Goal: Task Accomplishment & Management: Use online tool/utility

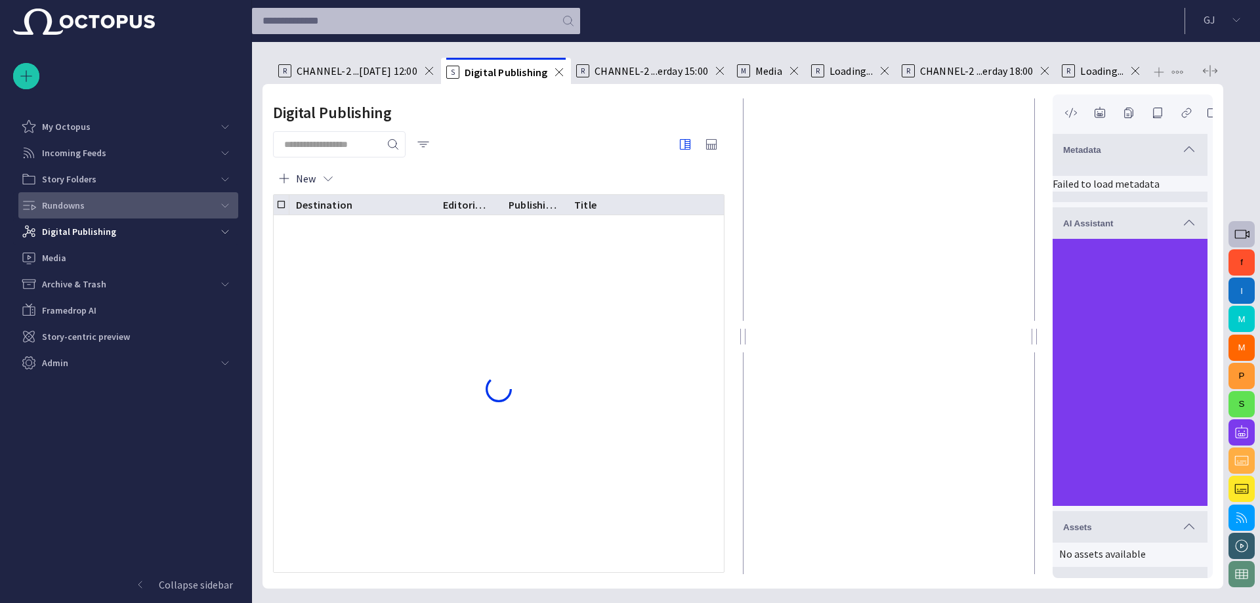
click at [223, 203] on span "main menu" at bounding box center [225, 205] width 11 height 11
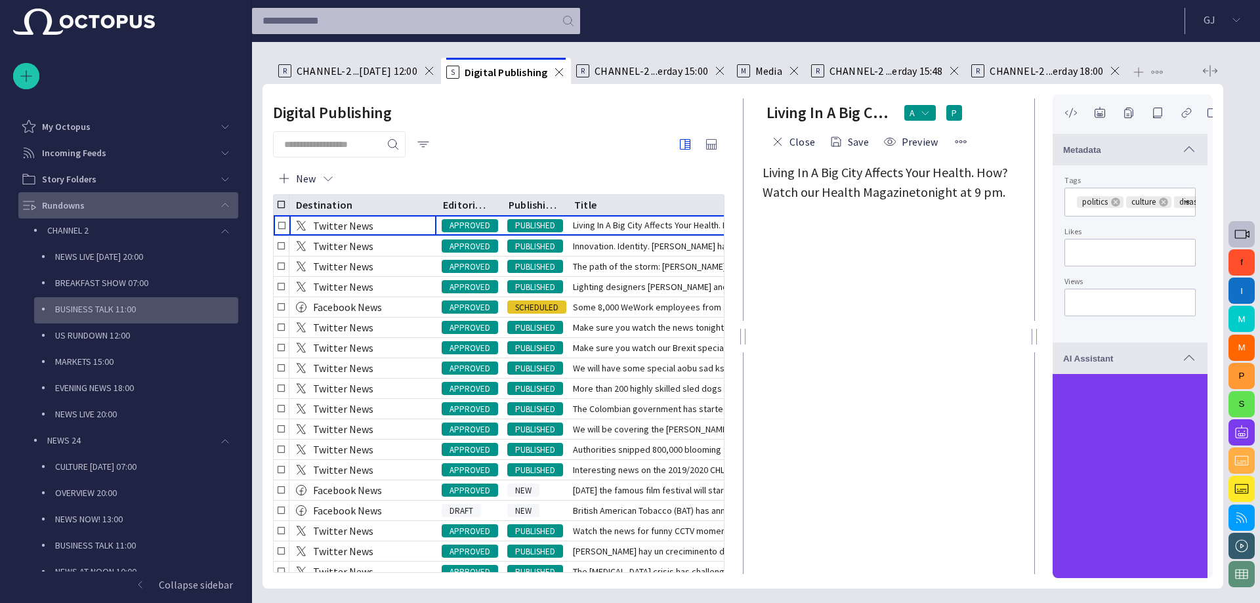
click at [116, 302] on div "BUSINESS TALK 11:00" at bounding box center [138, 309] width 202 height 18
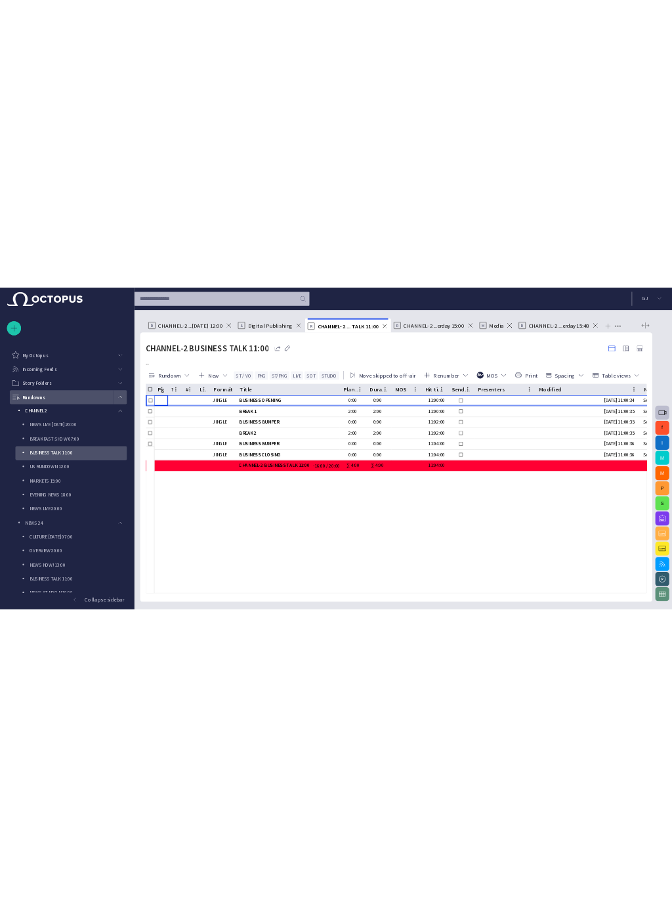
scroll to position [79, 0]
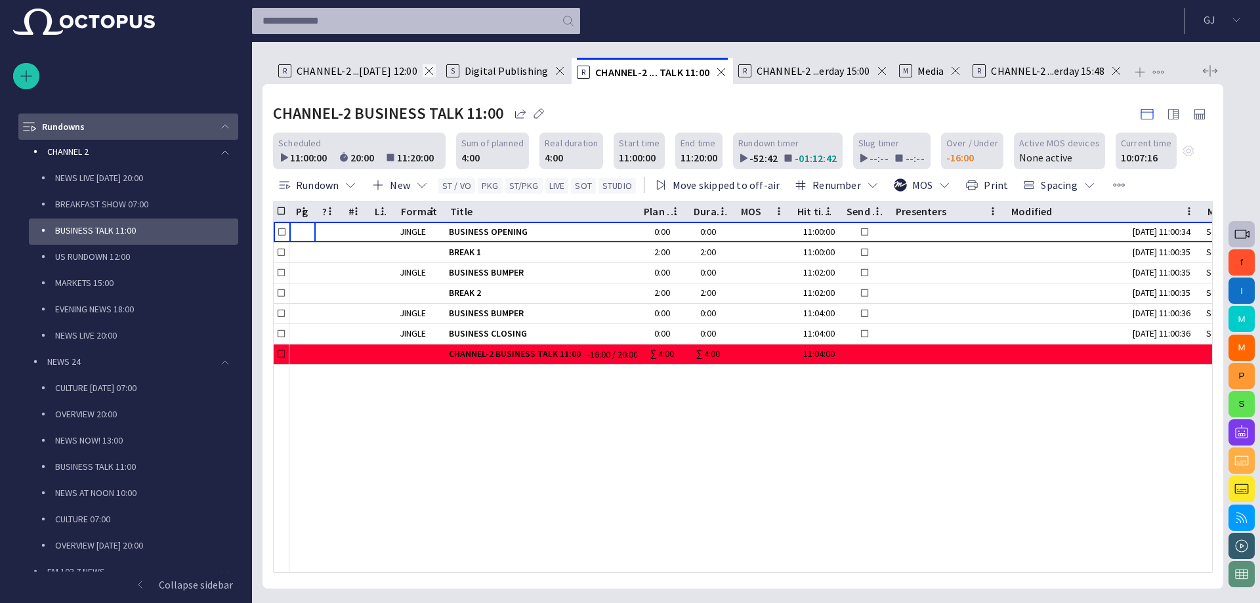
click at [423, 68] on span at bounding box center [429, 70] width 13 height 13
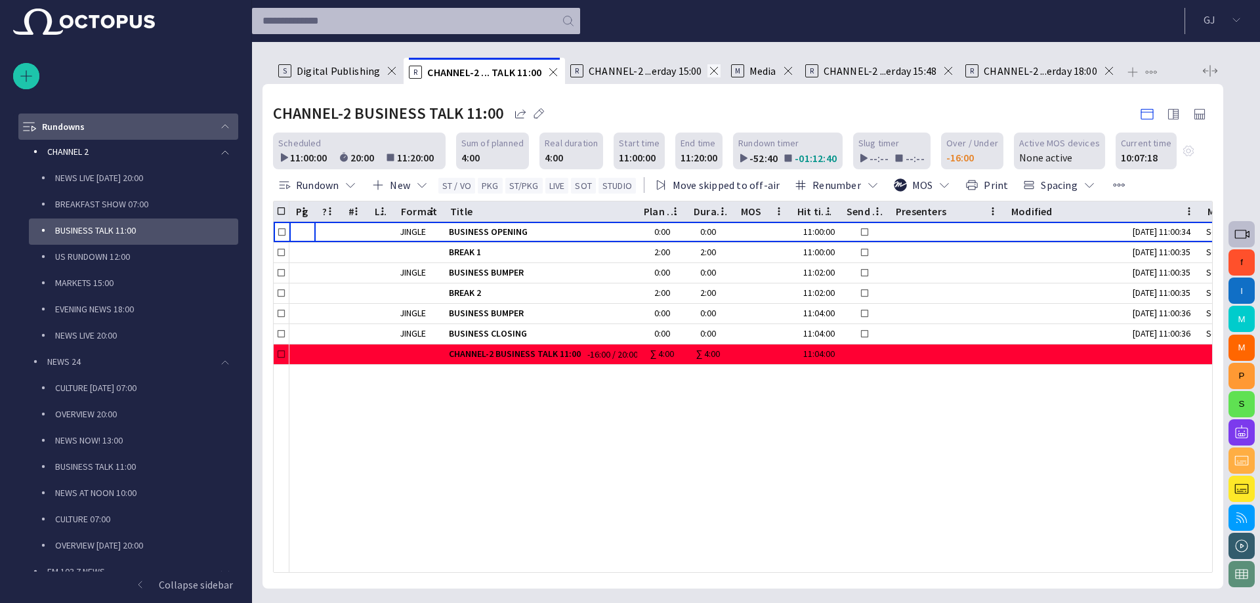
click at [713, 73] on span at bounding box center [714, 70] width 13 height 13
click at [786, 72] on span at bounding box center [788, 70] width 13 height 13
click at [792, 68] on span at bounding box center [788, 70] width 13 height 13
click at [792, 69] on span at bounding box center [794, 70] width 13 height 13
click at [787, 69] on span at bounding box center [786, 70] width 13 height 13
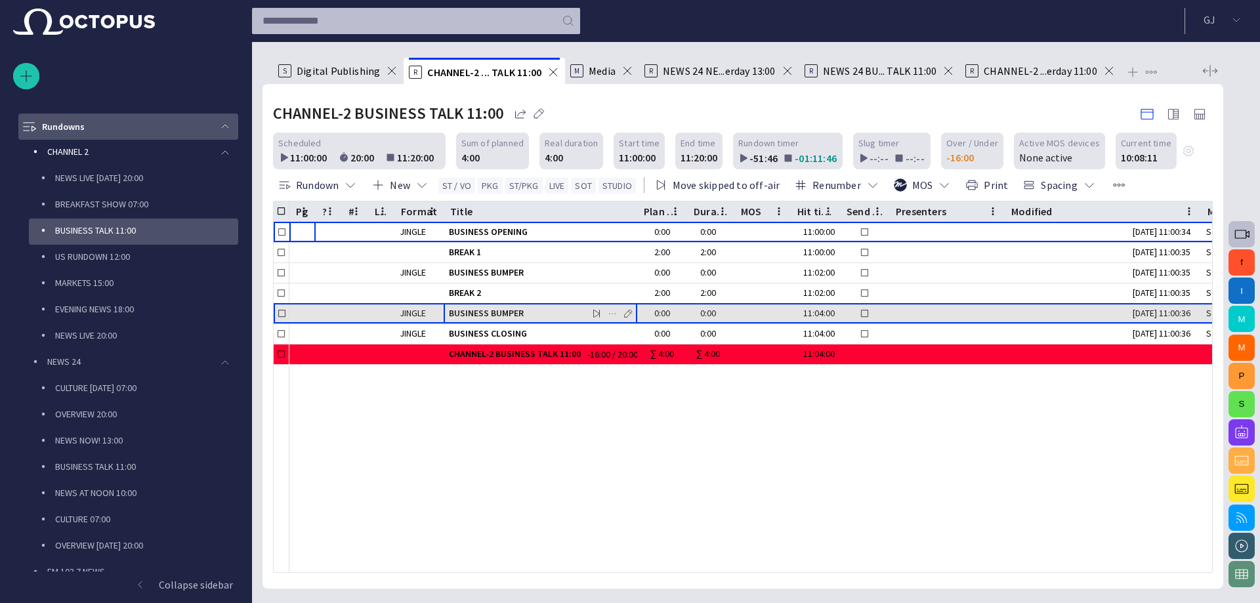
click at [511, 311] on span "BUSINESS BUMPER" at bounding box center [540, 313] width 183 height 12
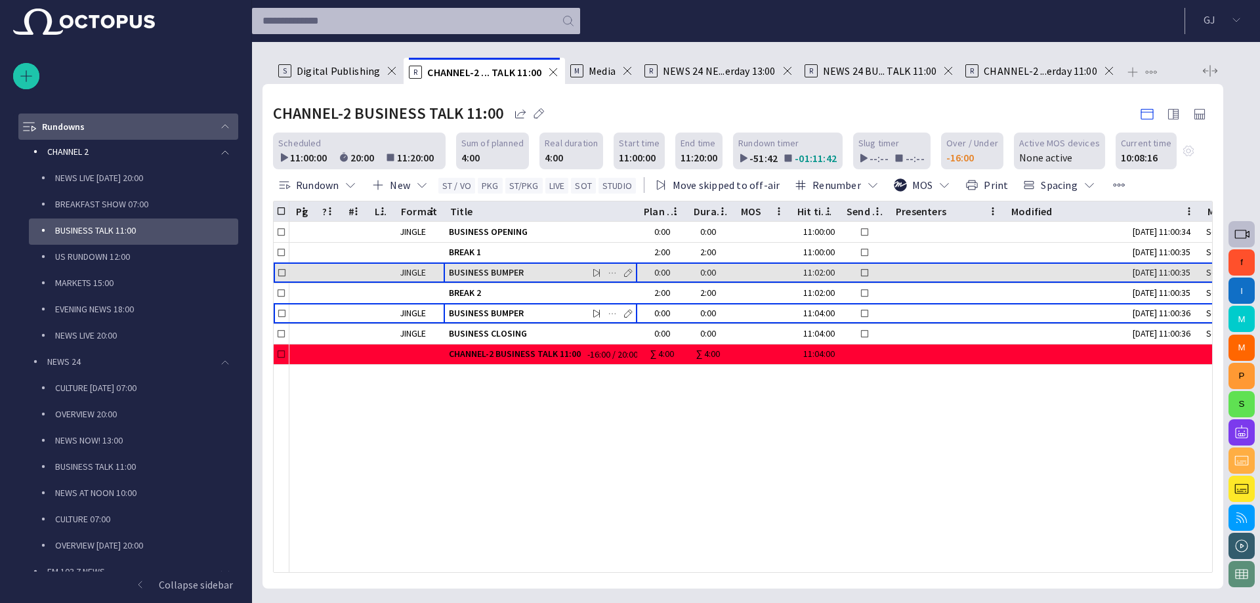
click at [517, 274] on span "BUSINESS BUMPER" at bounding box center [540, 272] width 183 height 12
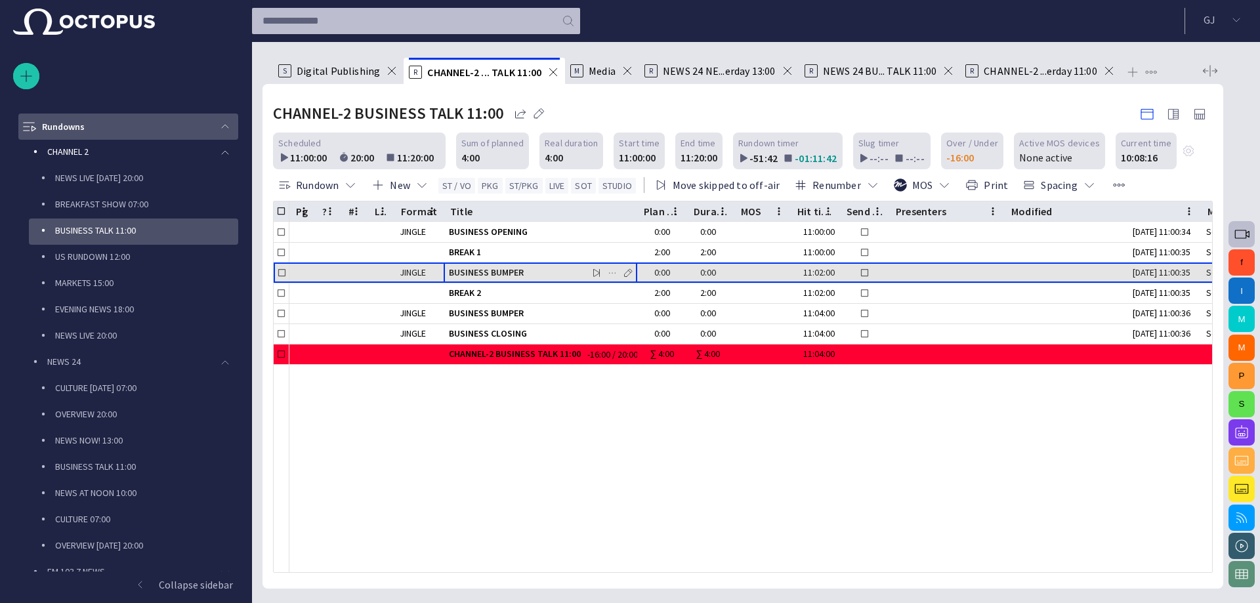
click at [517, 274] on span "BUSINESS BUMPER" at bounding box center [540, 272] width 183 height 12
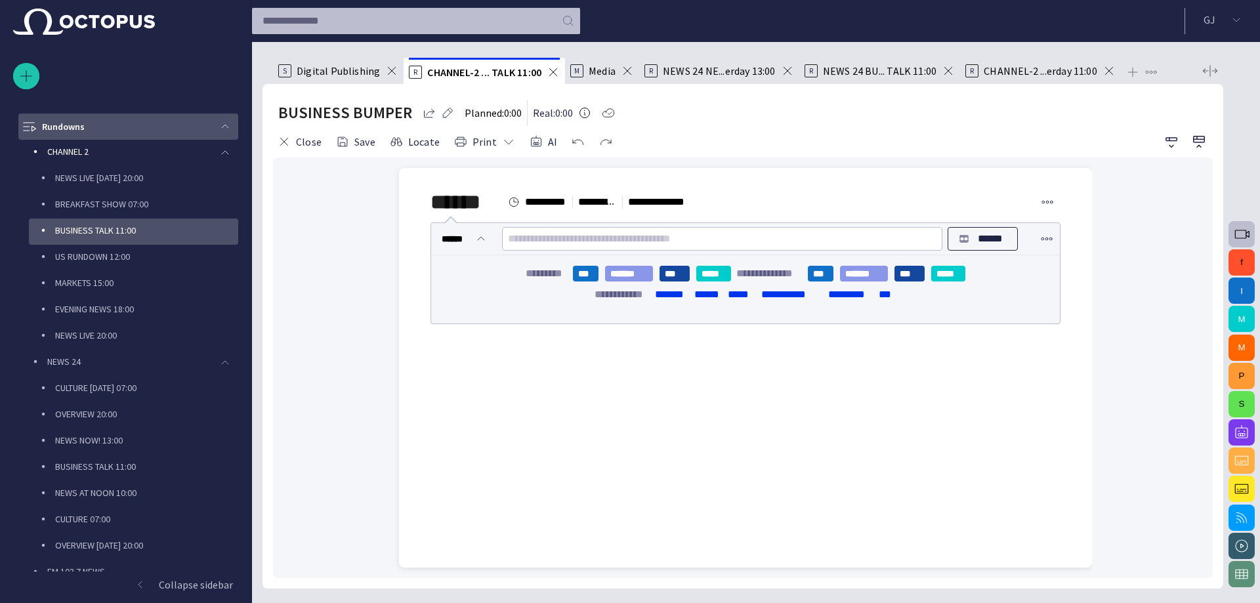
click at [572, 364] on div "**********" at bounding box center [746, 267] width 672 height 198
click at [599, 350] on div "**********" at bounding box center [746, 267] width 672 height 198
click at [710, 349] on div "**********" at bounding box center [746, 267] width 672 height 198
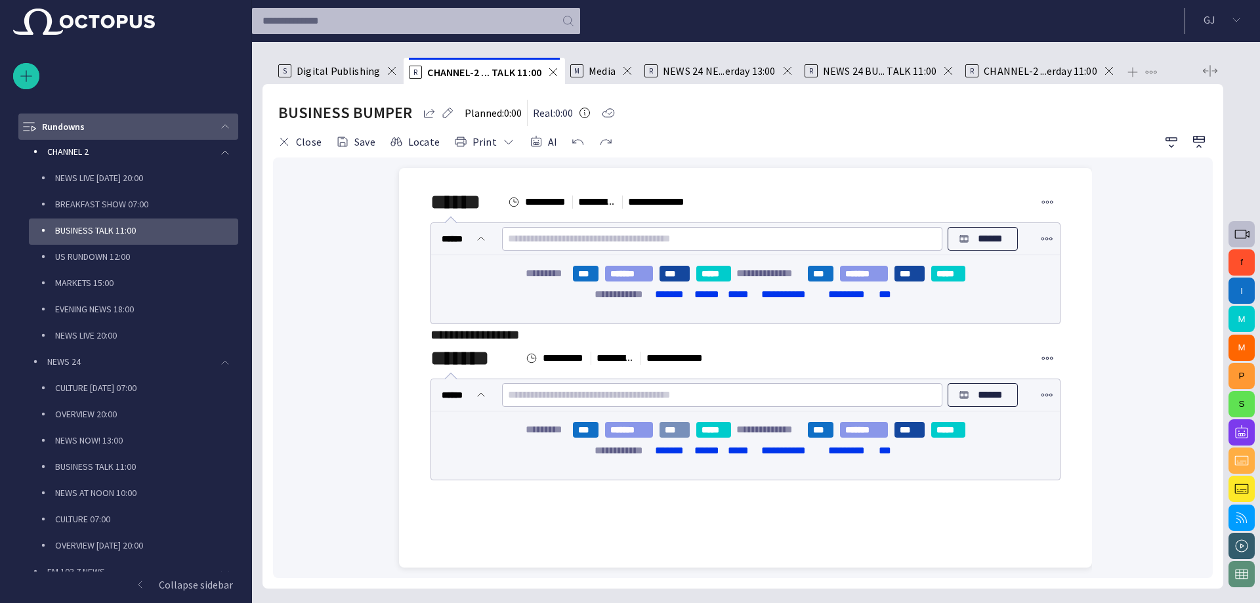
click at [669, 427] on button "***" at bounding box center [675, 430] width 30 height 16
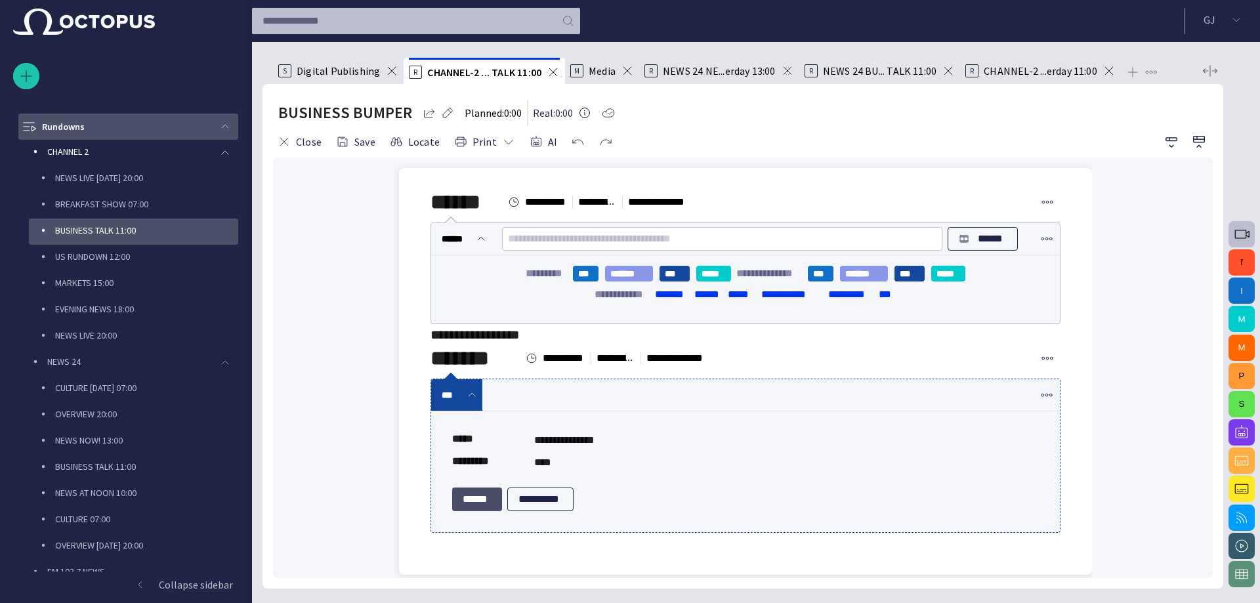
click at [472, 501] on button "******" at bounding box center [477, 500] width 50 height 24
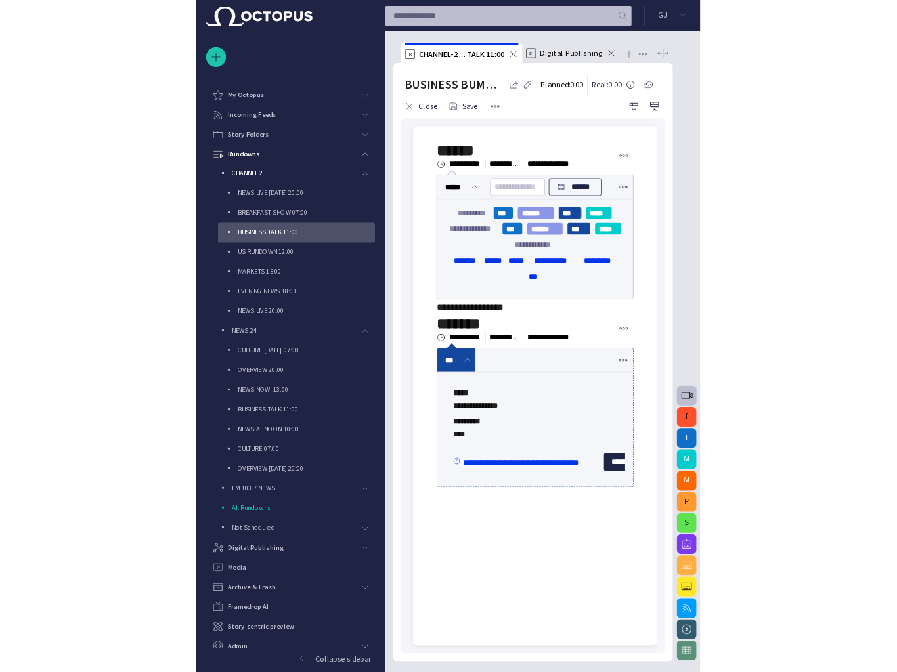
scroll to position [10, 0]
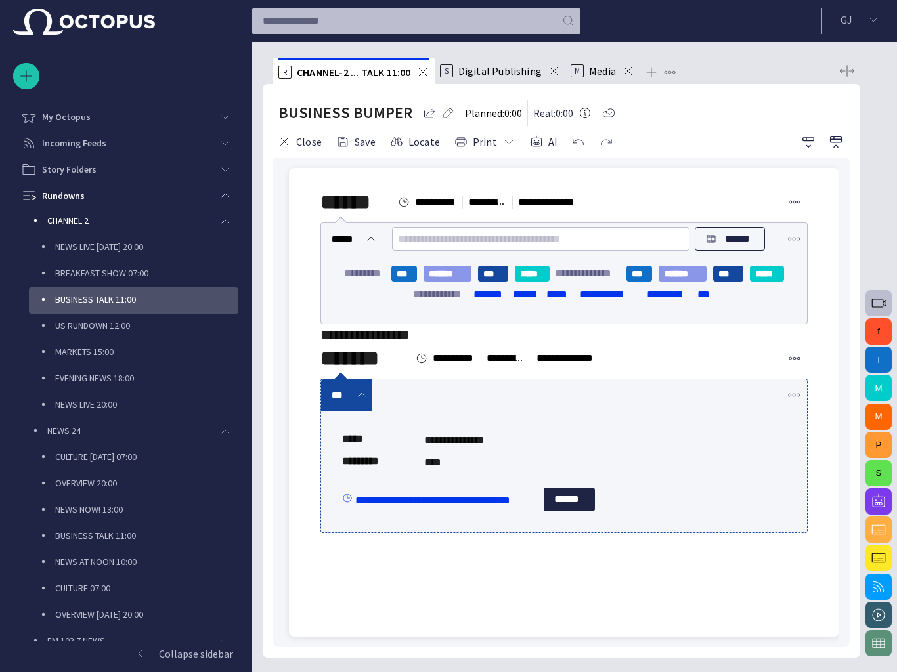
click at [195, 603] on p "Collapse sidebar" at bounding box center [196, 654] width 74 height 16
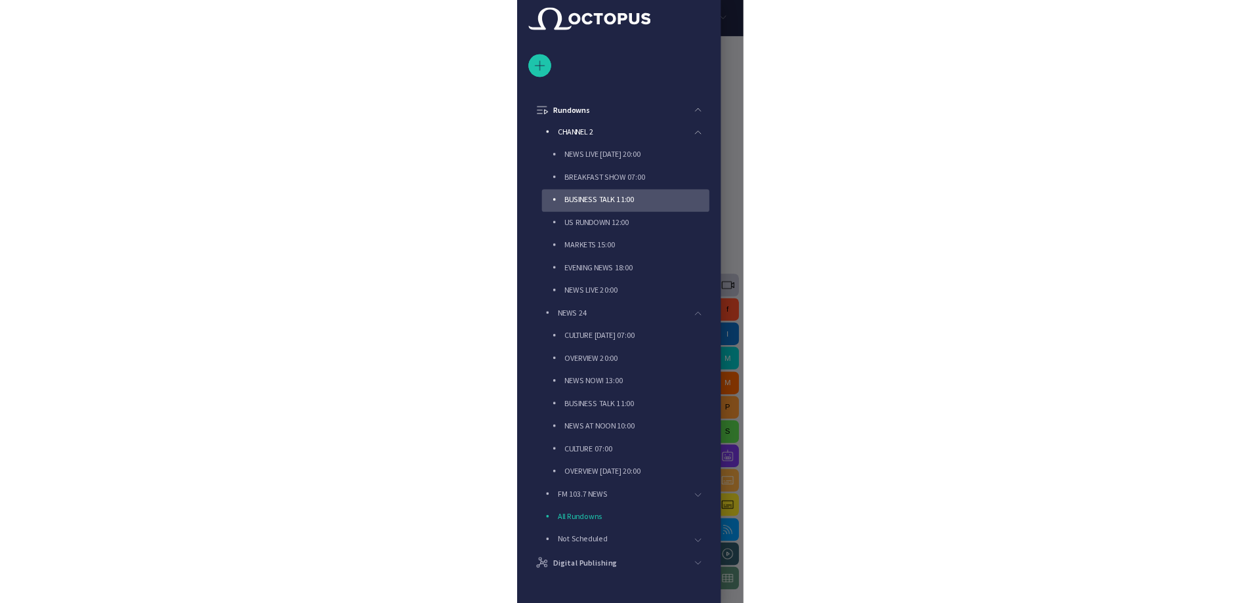
scroll to position [79, 0]
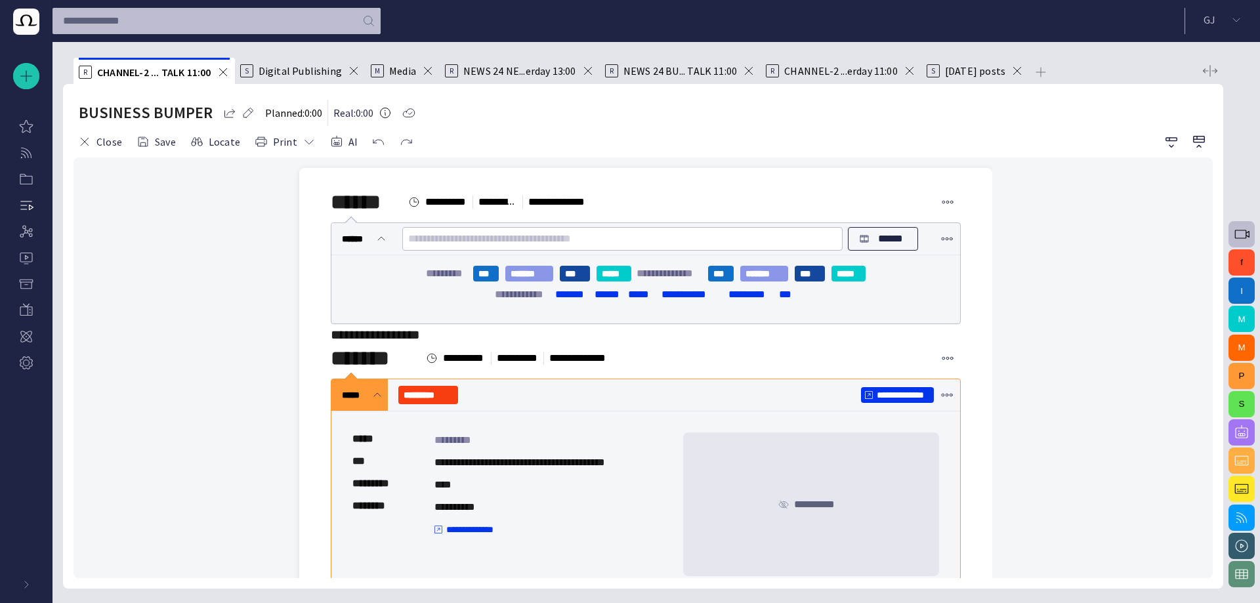
click at [1238, 420] on button "button" at bounding box center [1242, 432] width 26 height 26
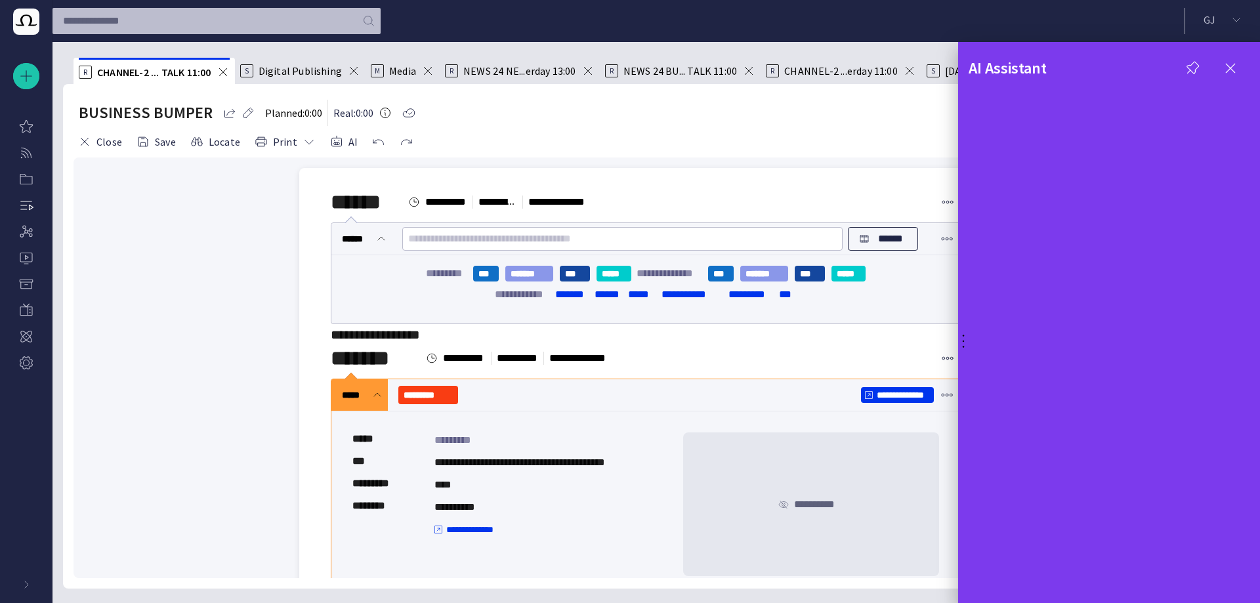
click at [336, 139] on div at bounding box center [630, 301] width 1260 height 603
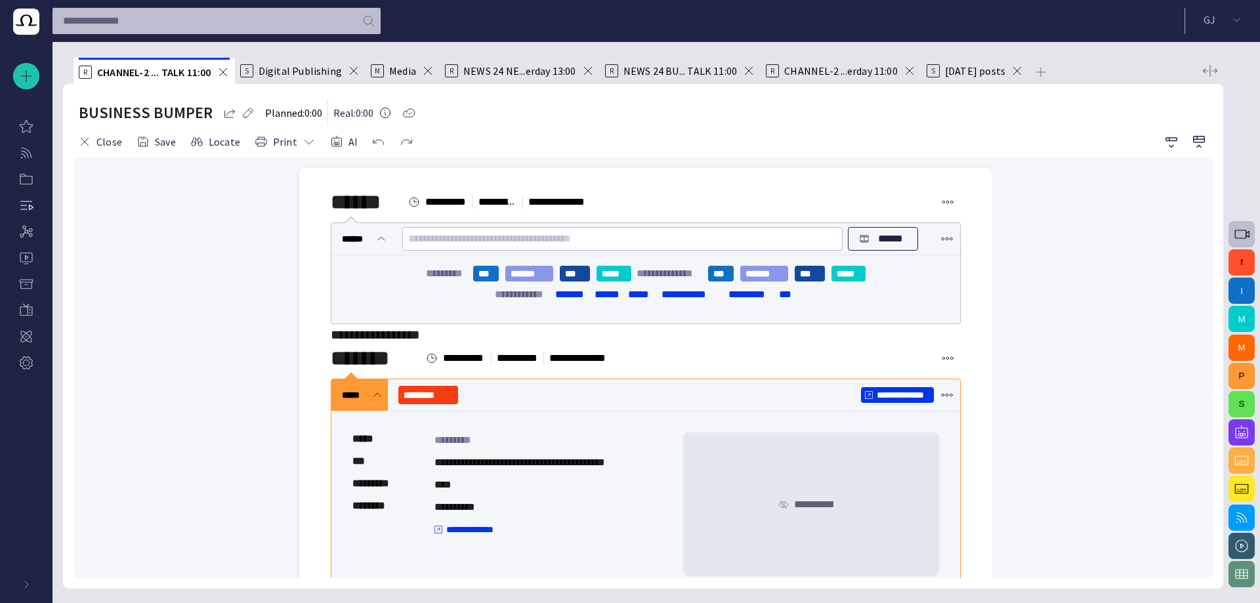
click at [336, 139] on span "button" at bounding box center [336, 141] width 13 height 13
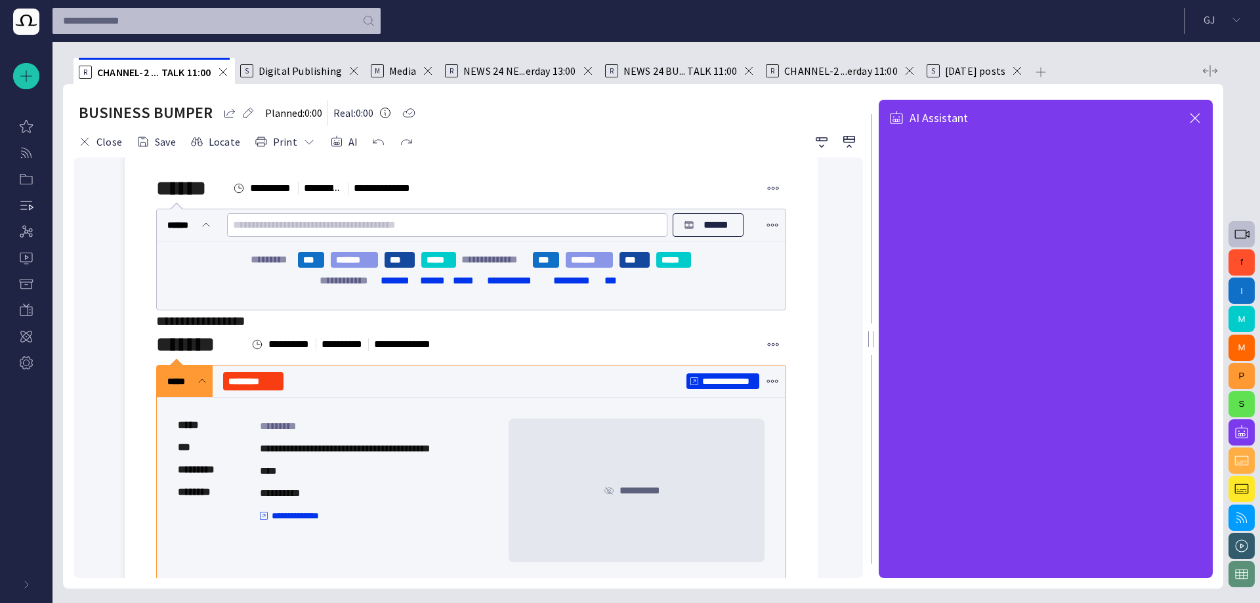
scroll to position [0, 0]
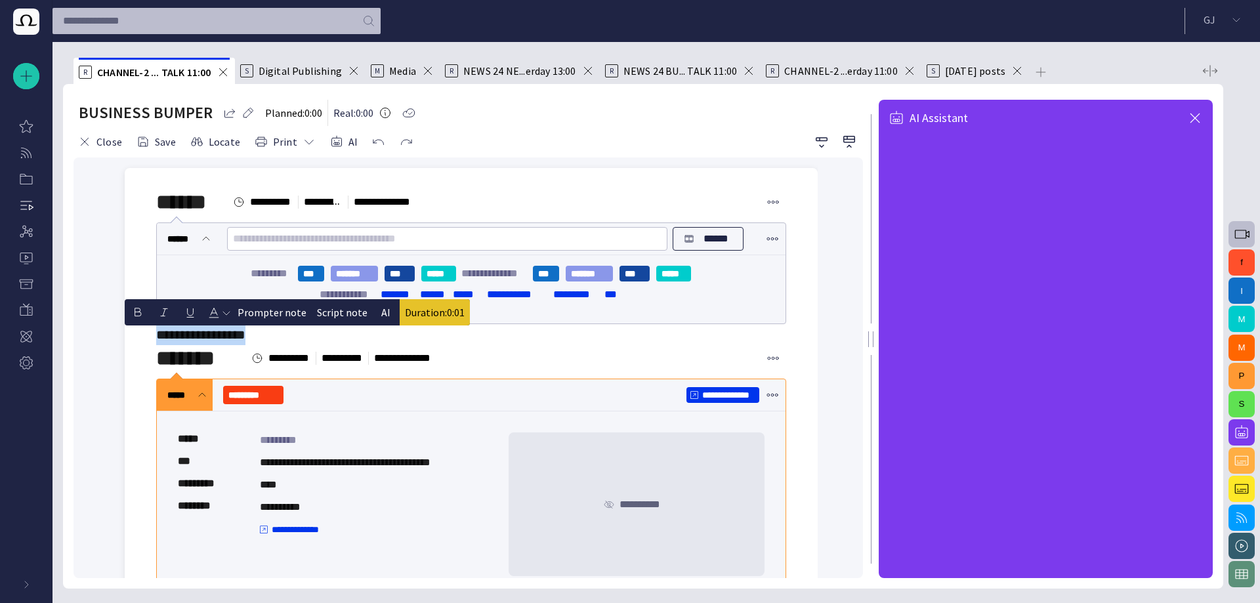
drag, startPoint x: 272, startPoint y: 333, endPoint x: 150, endPoint y: 328, distance: 121.5
click at [150, 328] on div "**********" at bounding box center [471, 404] width 672 height 472
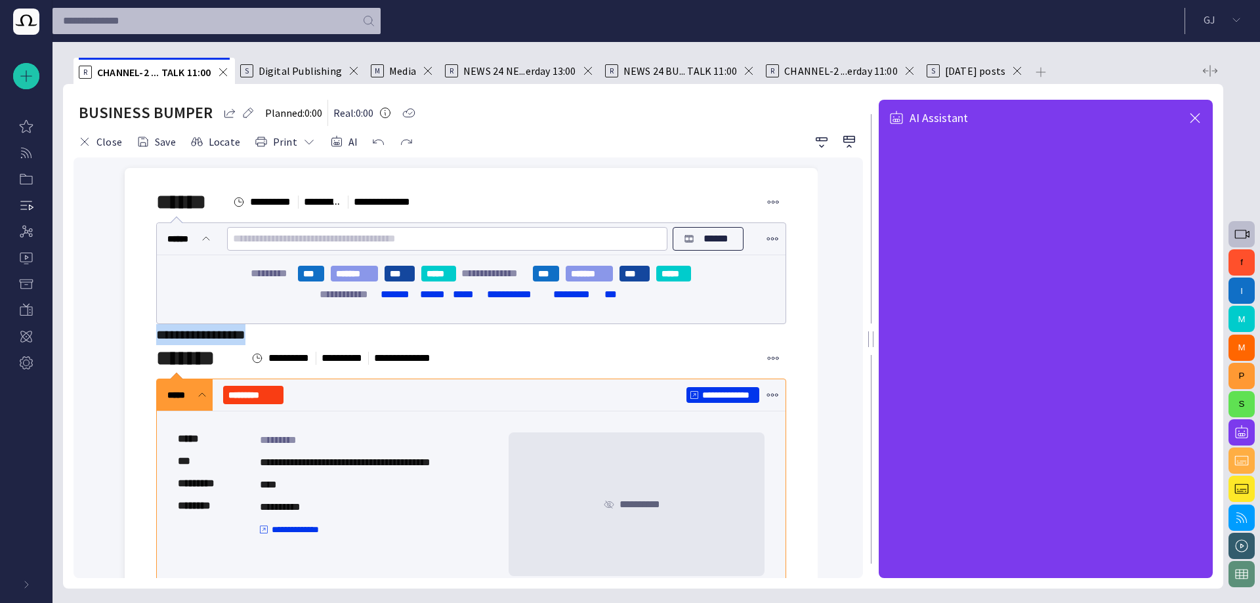
click at [228, 333] on span "**********" at bounding box center [200, 334] width 89 height 13
click at [543, 348] on div "******* ***** **** ***** **** ********* ****" at bounding box center [471, 358] width 630 height 26
click at [700, 239] on p "******" at bounding box center [716, 239] width 33 height 16
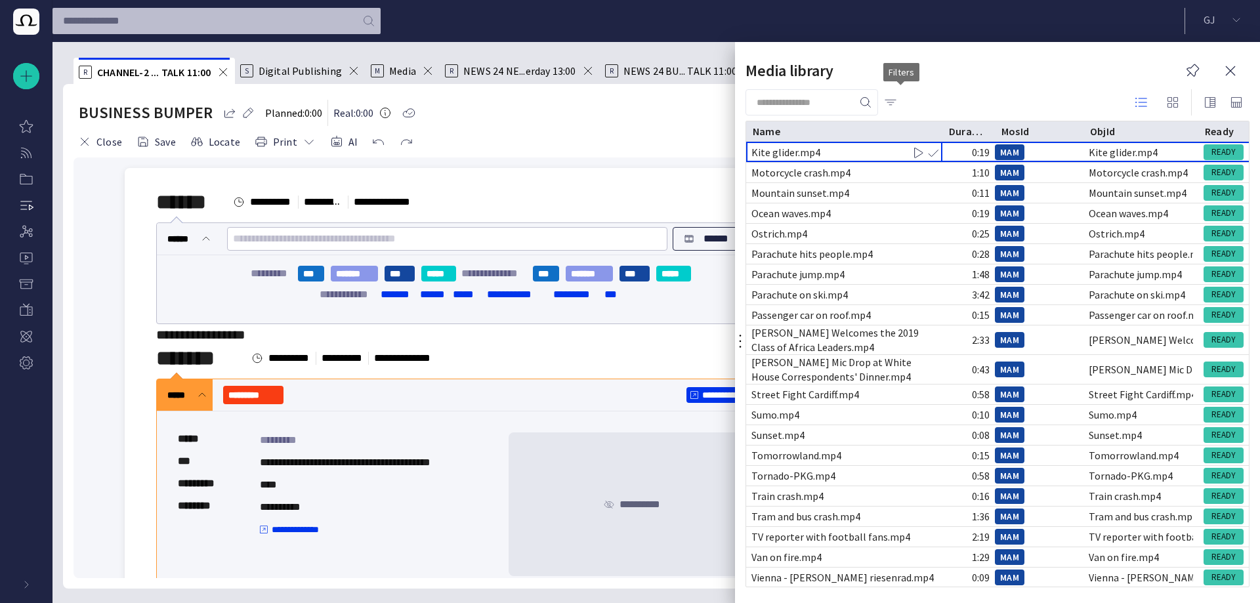
click at [897, 102] on span "button" at bounding box center [890, 102] width 13 height 13
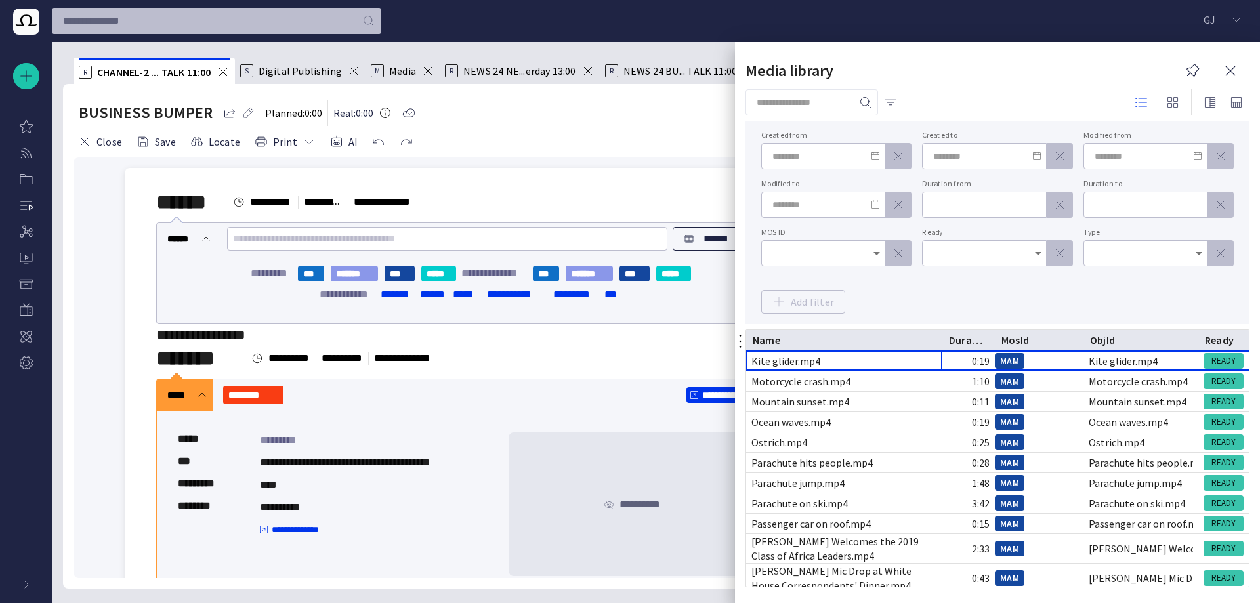
click at [869, 249] on icon "Open" at bounding box center [877, 253] width 16 height 16
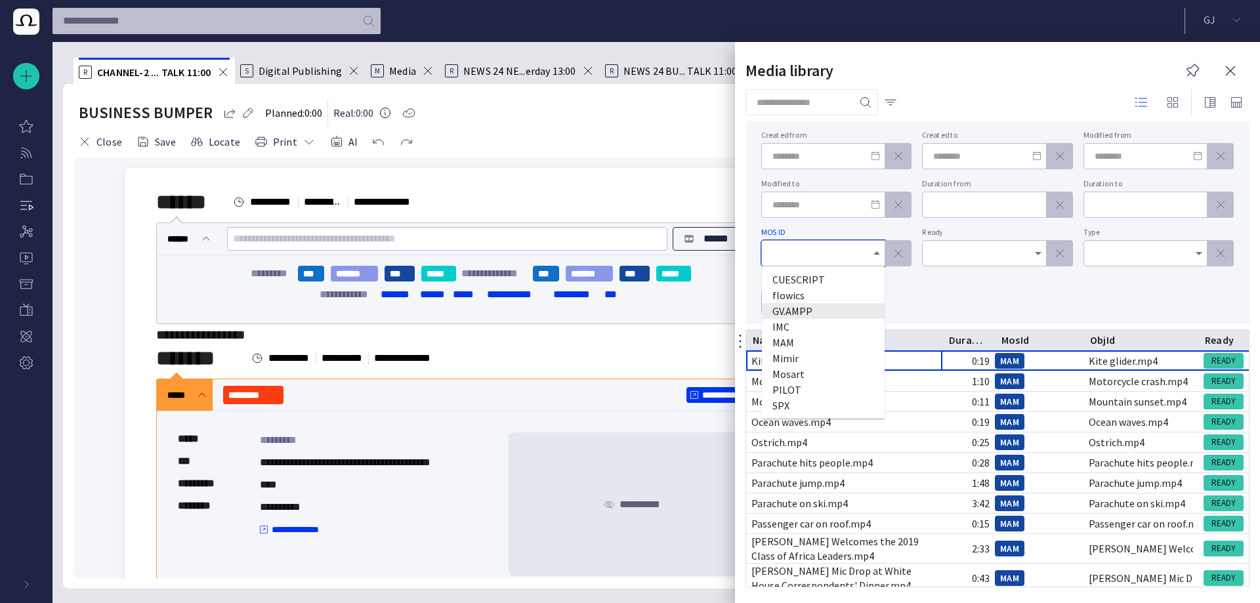
click at [828, 309] on span "GV.AMPP" at bounding box center [824, 311] width 102 height 16
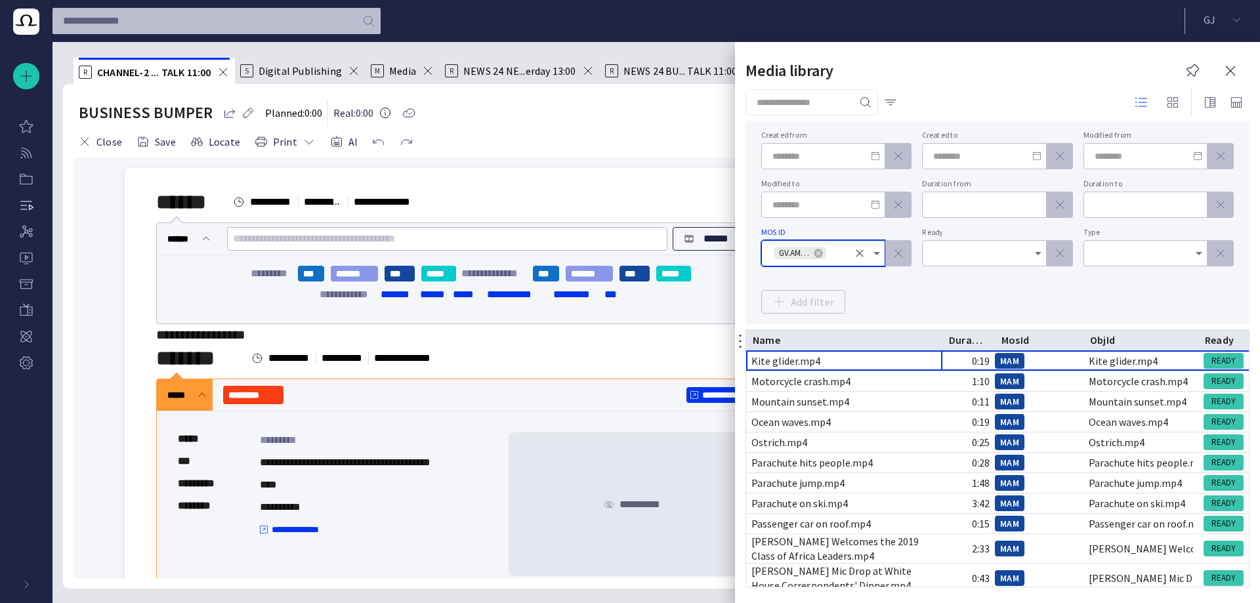
click at [895, 288] on div "Created from Created to Modified from Modified to Duration from Duration to MOS…" at bounding box center [997, 222] width 473 height 182
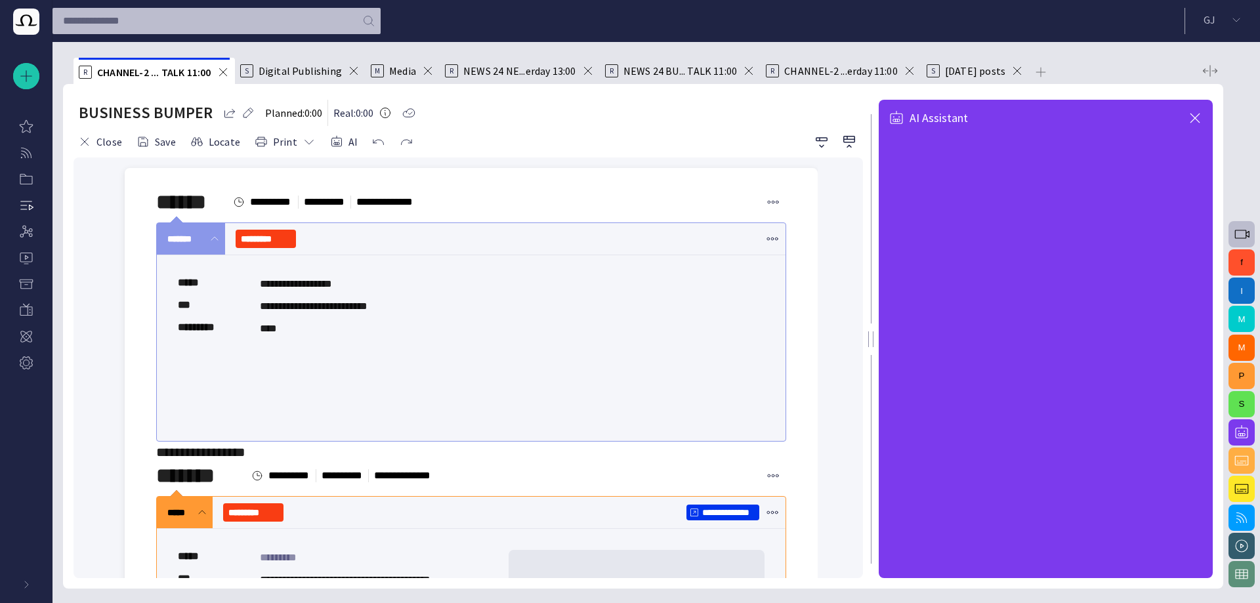
click at [431, 353] on div "**********" at bounding box center [471, 348] width 629 height 186
click at [1241, 232] on span "button" at bounding box center [1242, 234] width 16 height 16
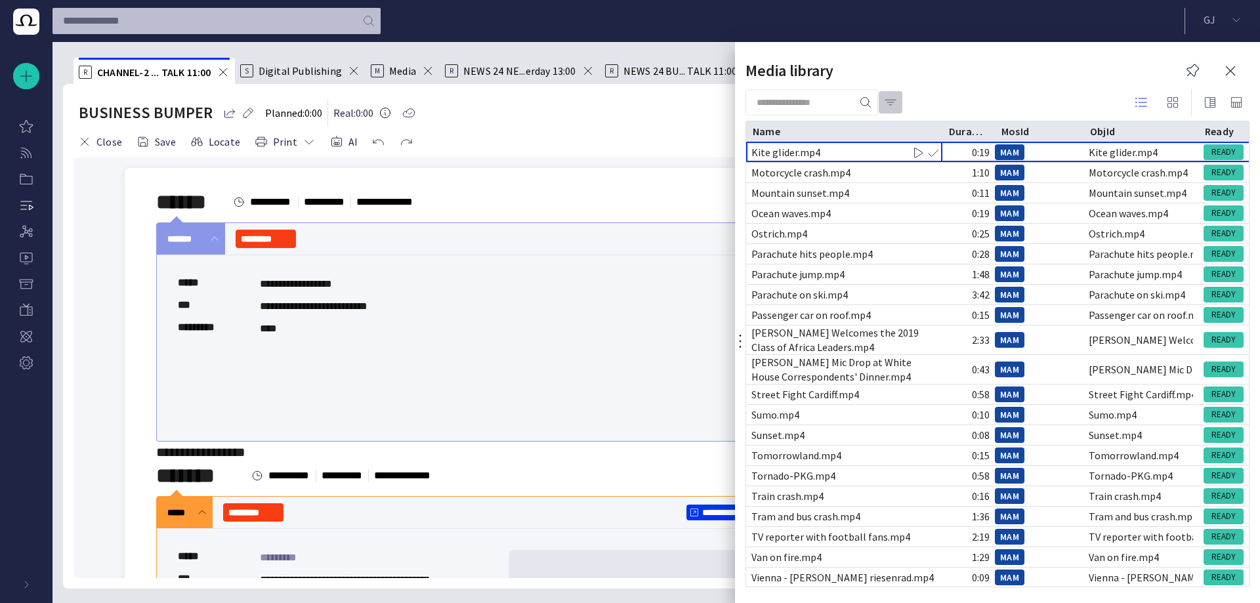
click at [901, 95] on button "button" at bounding box center [890, 103] width 25 height 24
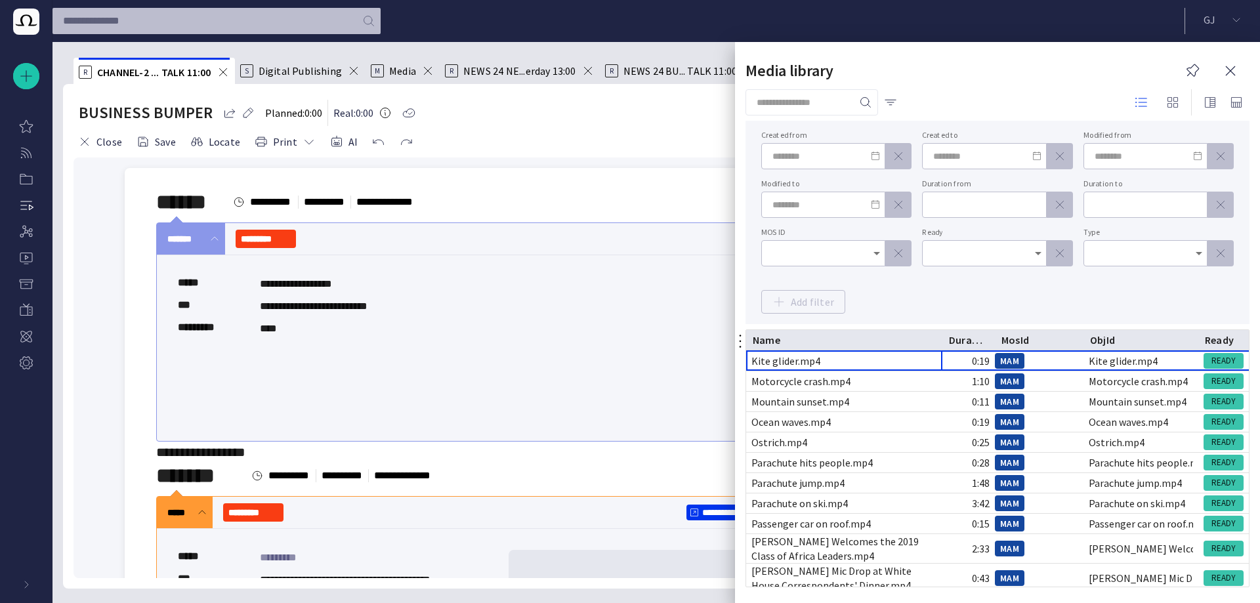
click at [881, 249] on icon "Open" at bounding box center [877, 253] width 16 height 16
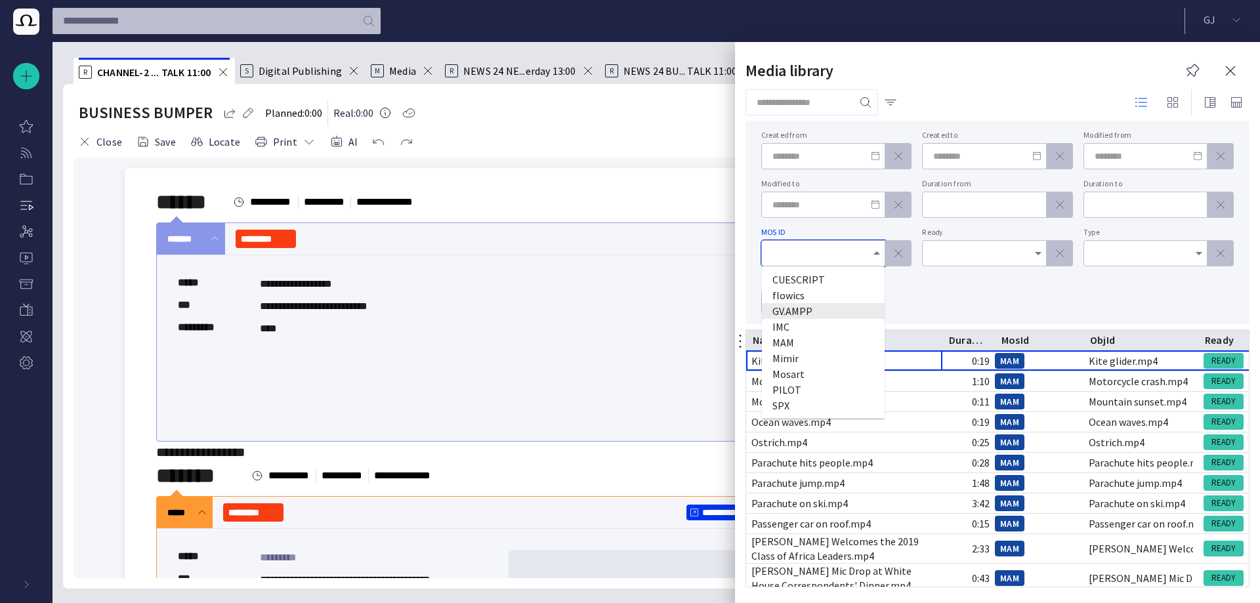
click at [851, 307] on span "GV.AMPP" at bounding box center [824, 311] width 102 height 16
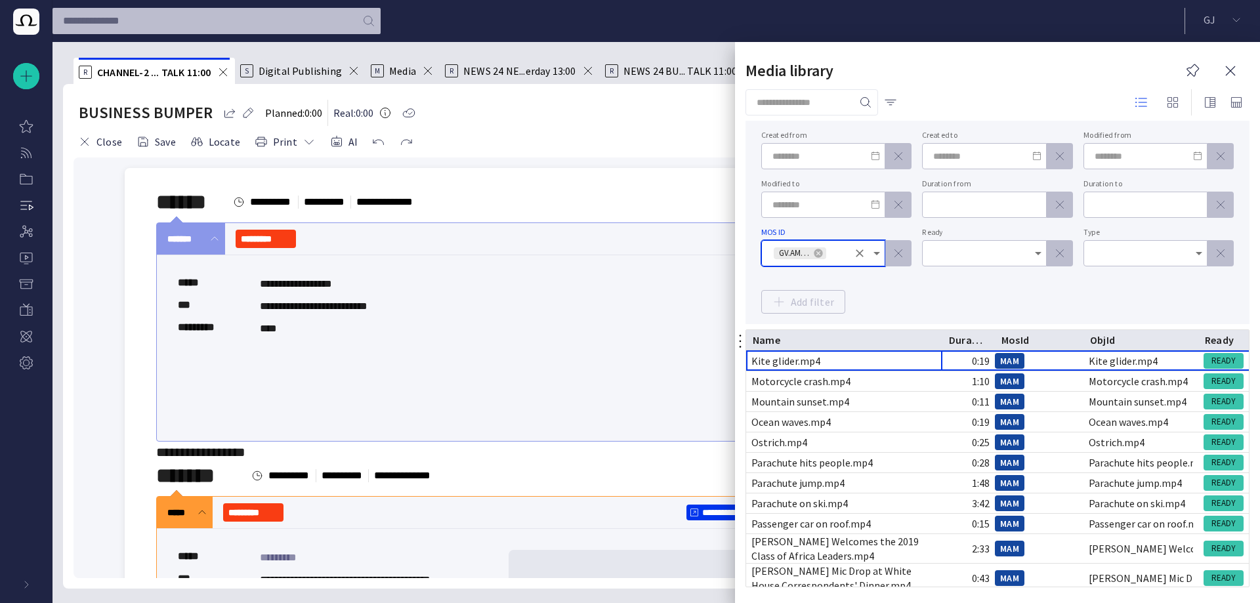
click at [881, 286] on div "Created from Created to Modified from Modified to Duration from Duration to MOS…" at bounding box center [997, 222] width 473 height 182
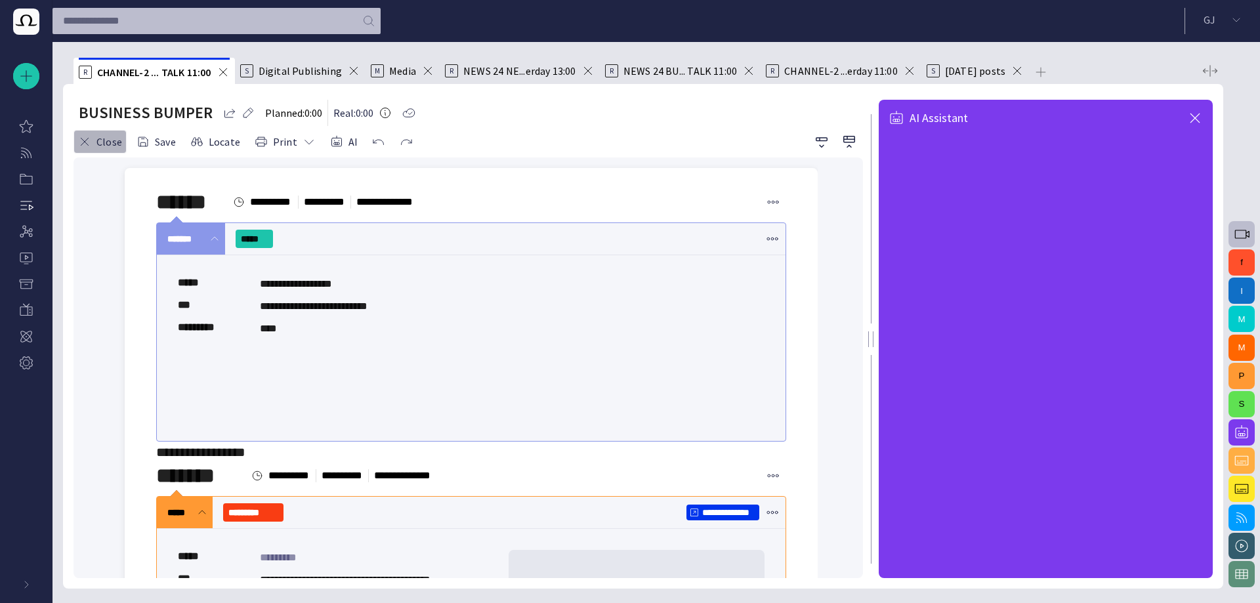
click at [106, 142] on button "Close" at bounding box center [100, 142] width 53 height 24
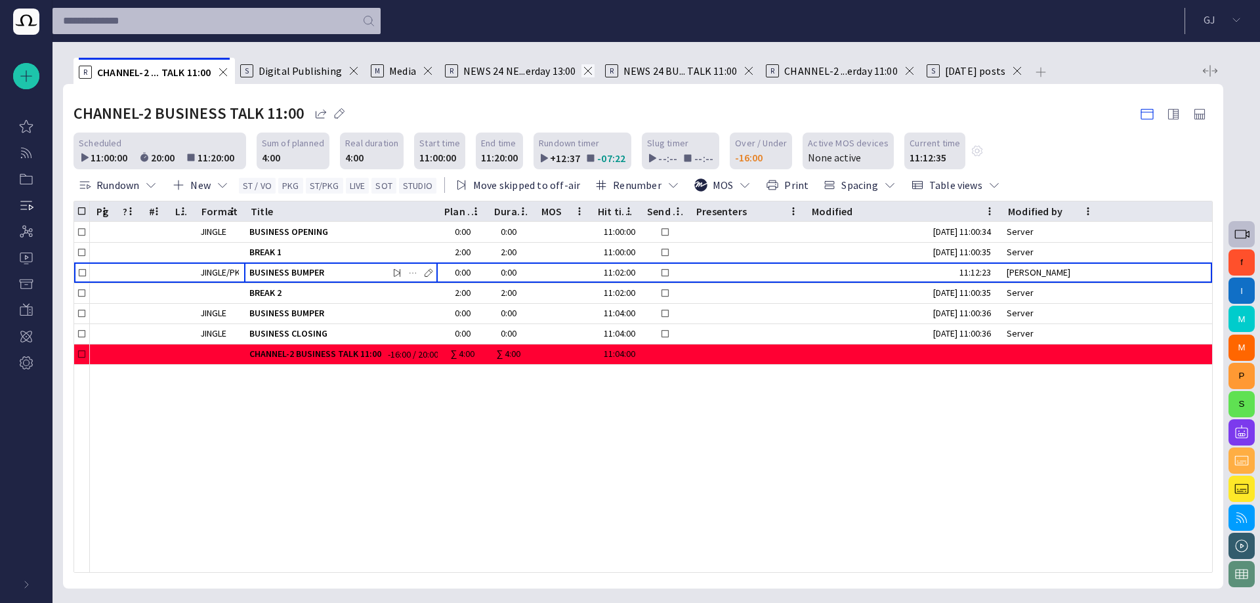
click at [592, 72] on span at bounding box center [588, 70] width 13 height 13
click at [421, 70] on span at bounding box center [427, 70] width 13 height 13
click at [29, 578] on div "button" at bounding box center [26, 585] width 26 height 26
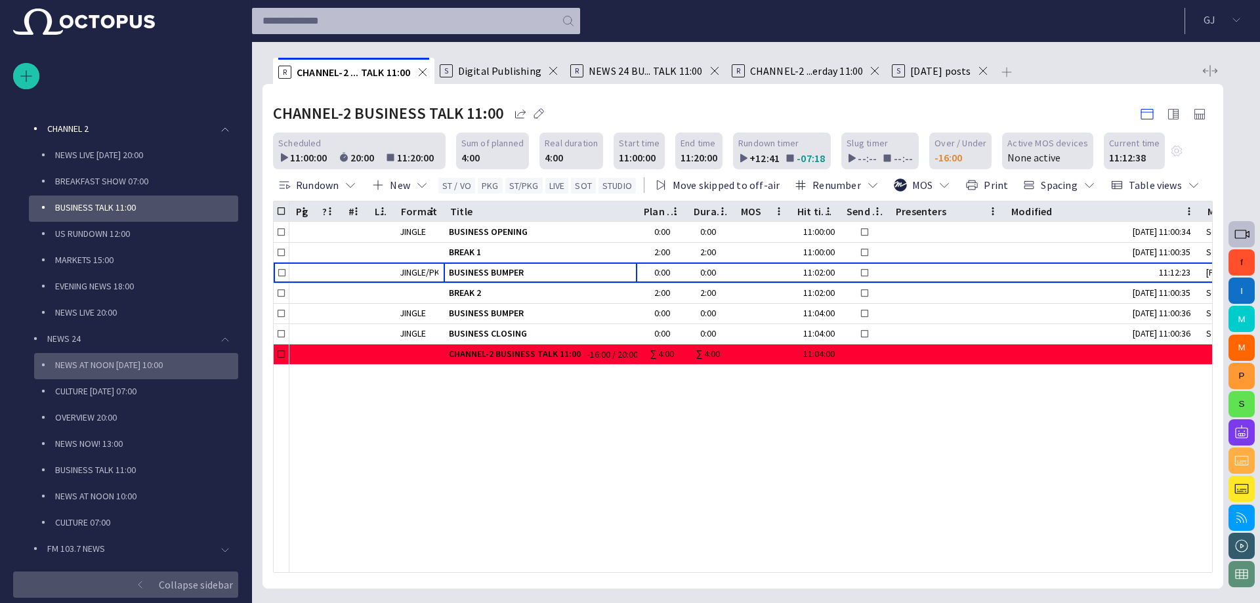
scroll to position [105, 0]
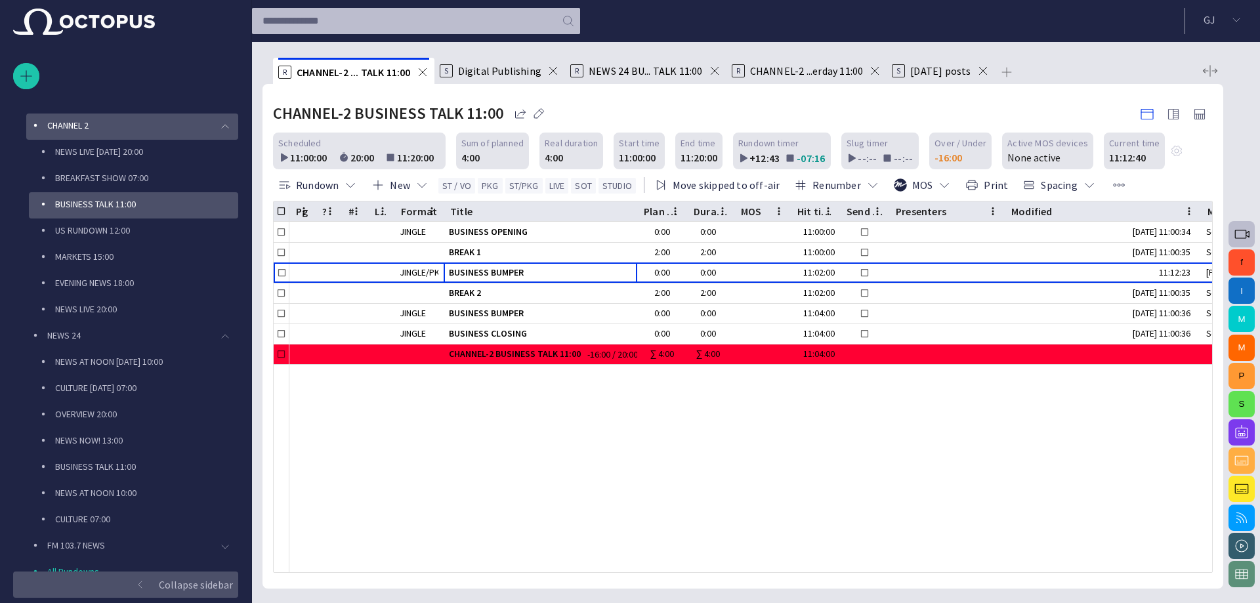
click at [221, 124] on span "main menu" at bounding box center [225, 126] width 11 height 11
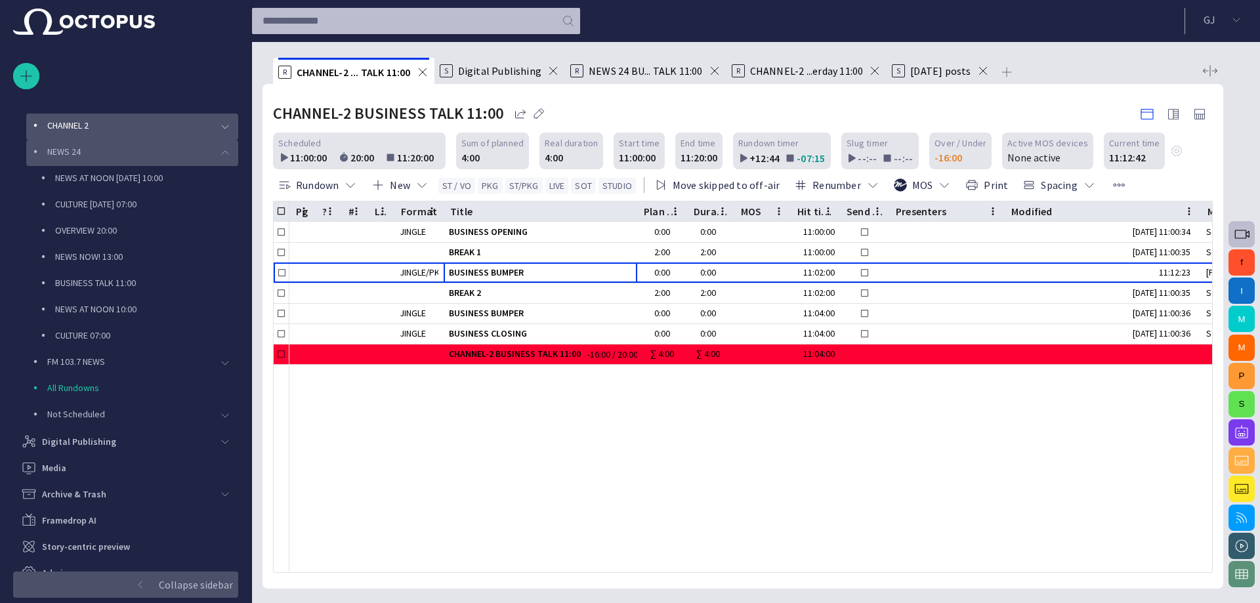
click at [220, 150] on span "main menu" at bounding box center [225, 153] width 11 height 11
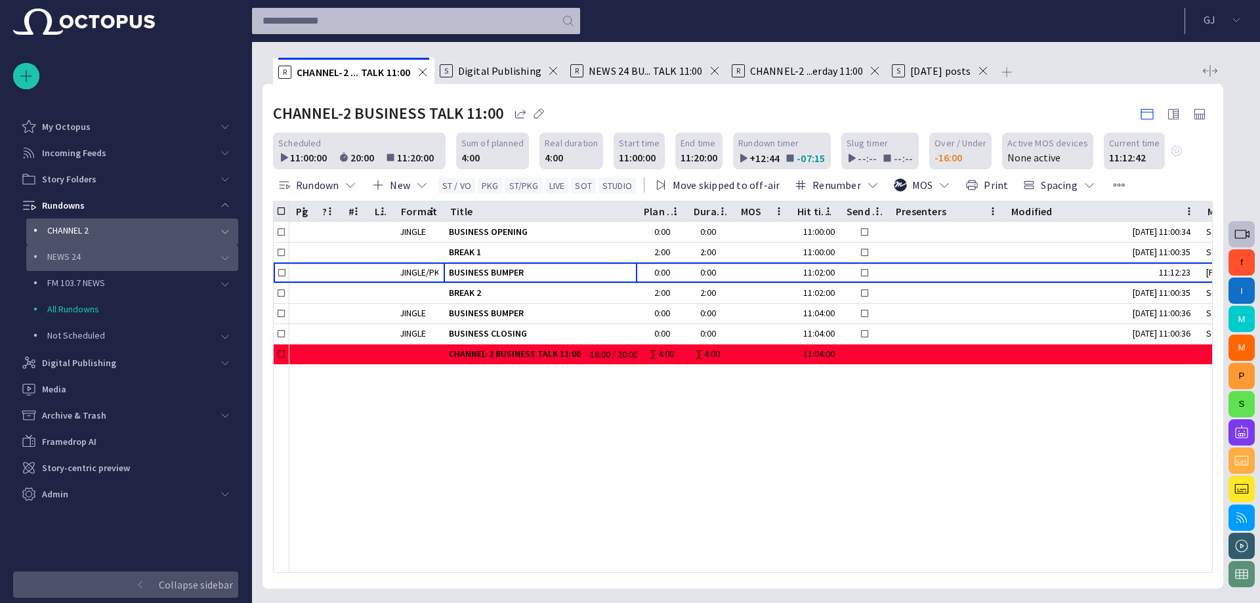
scroll to position [0, 0]
click at [780, 211] on icon "MOS column menu" at bounding box center [779, 211] width 2 height 8
click at [780, 205] on icon "MOS column menu" at bounding box center [779, 211] width 12 height 12
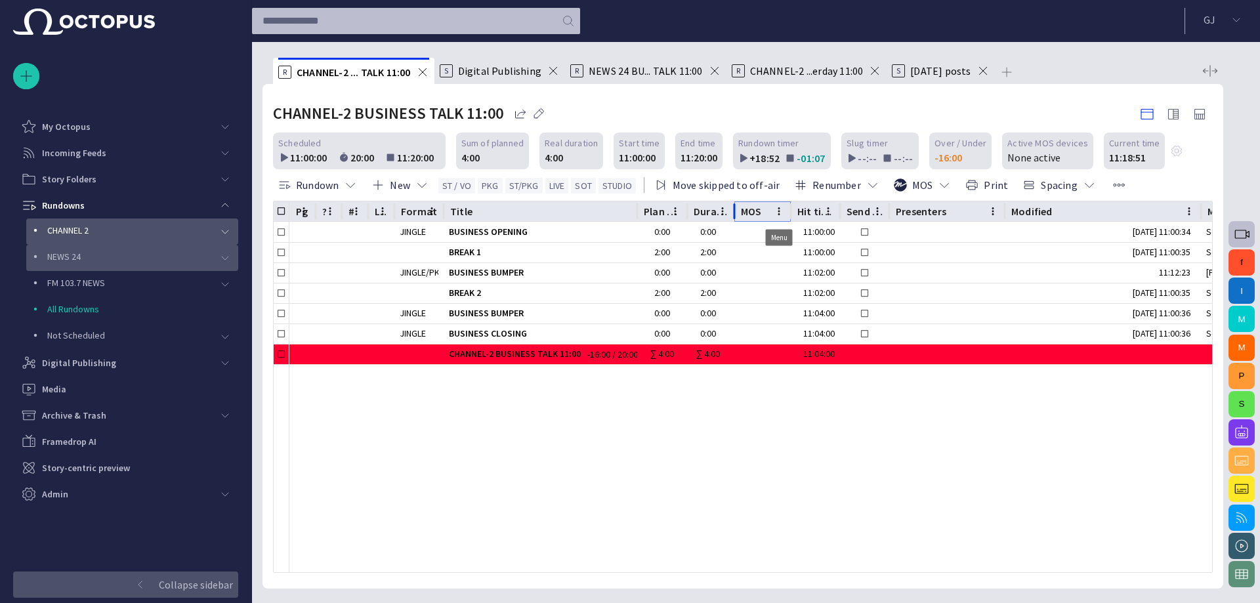
click at [780, 206] on icon "MOS column menu" at bounding box center [779, 211] width 12 height 12
click at [764, 255] on button "Manage columns" at bounding box center [707, 262] width 163 height 28
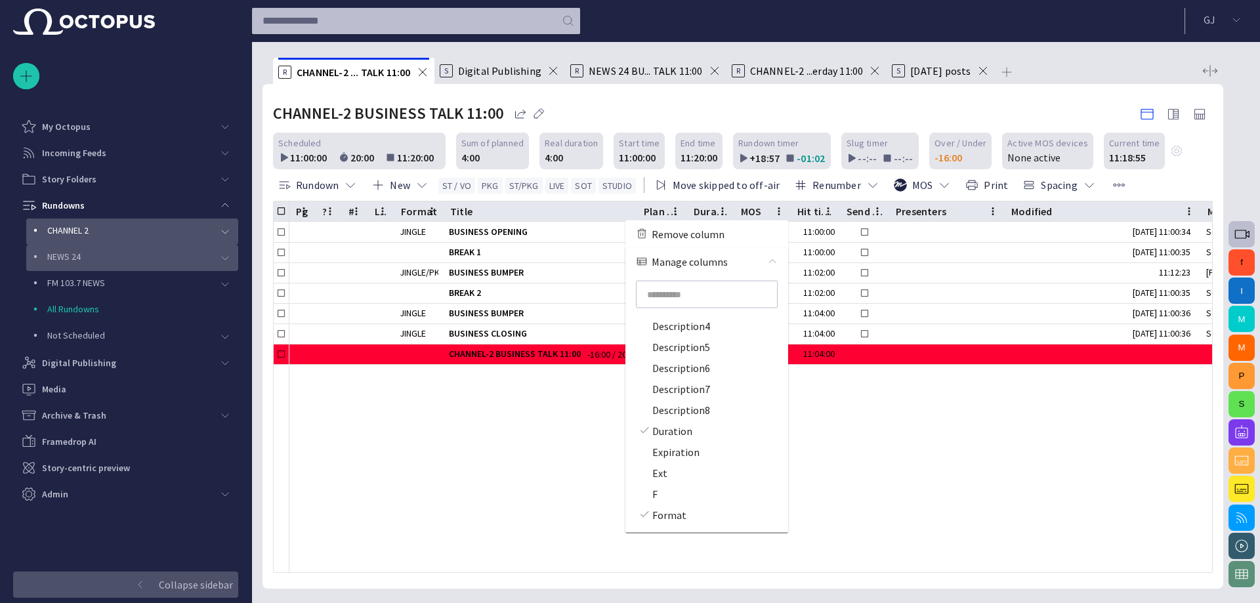
scroll to position [156, 0]
click at [536, 480] on div at bounding box center [794, 468] width 1010 height 208
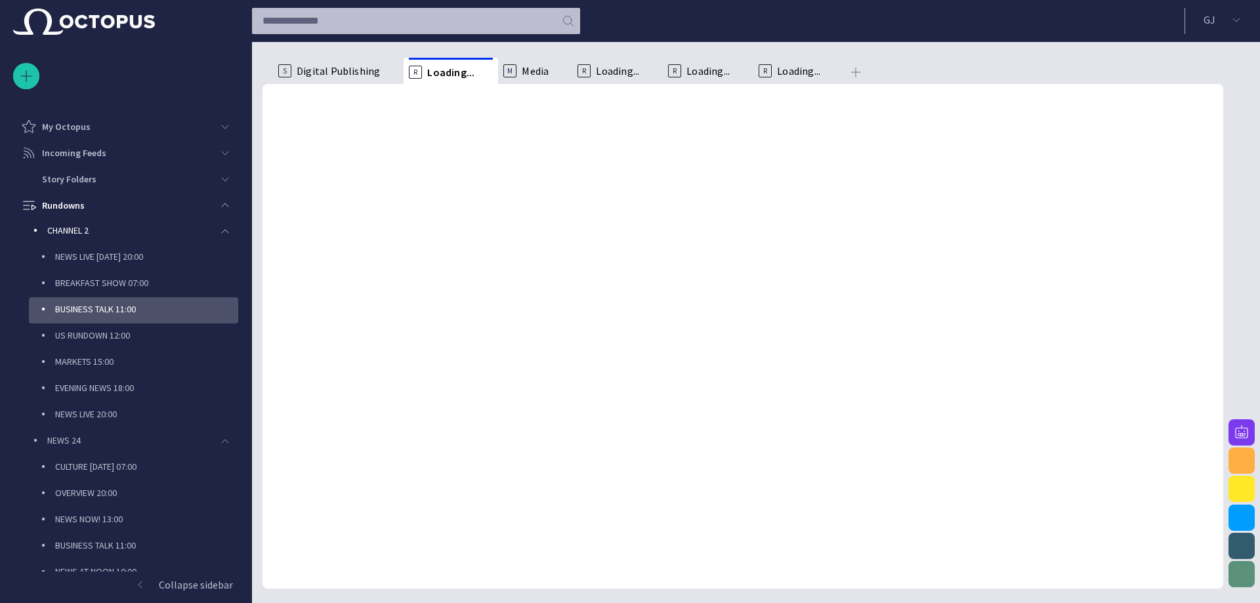
scroll to position [79, 0]
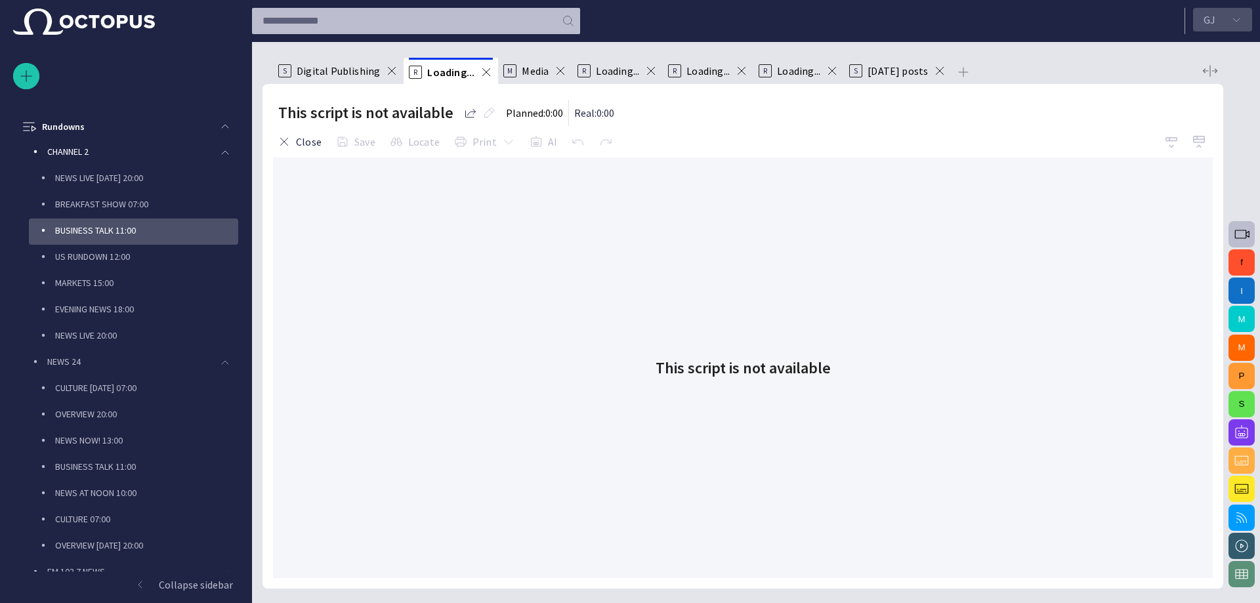
click at [1231, 18] on button "[PERSON_NAME]" at bounding box center [1222, 20] width 59 height 24
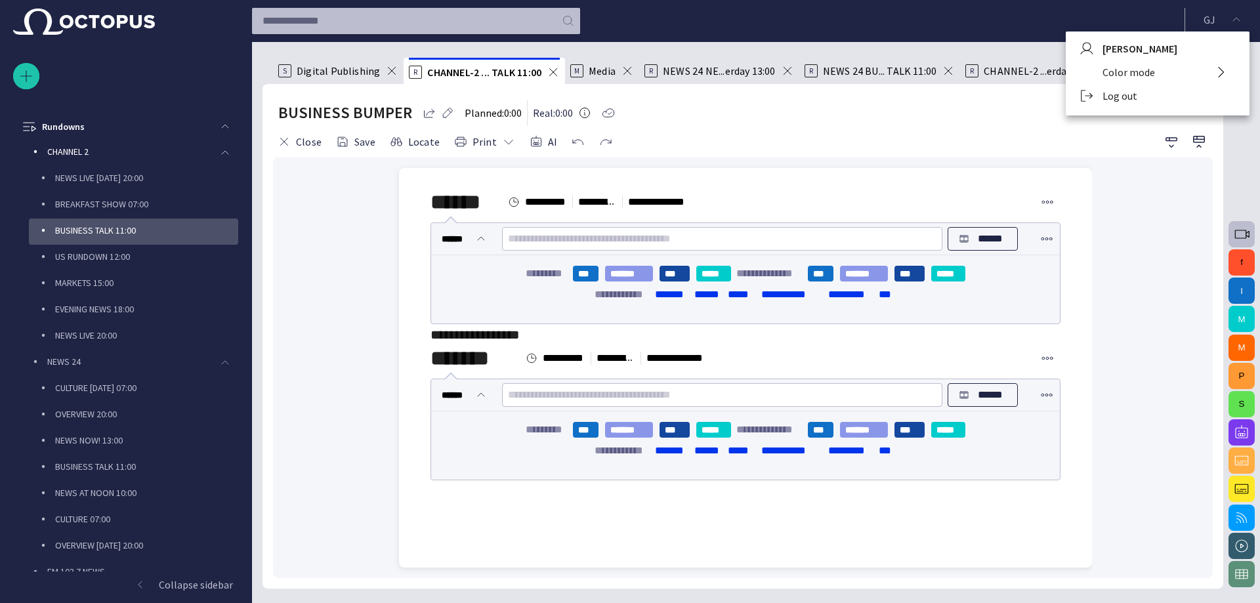
click at [1134, 91] on li "Log out" at bounding box center [1158, 96] width 184 height 24
